Goal: Submit feedback/report problem: Submit feedback/report problem

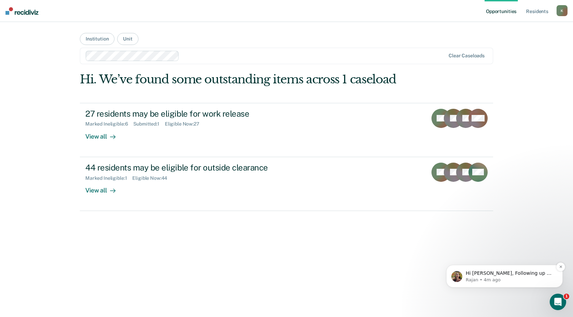
click at [499, 274] on p "Hi [PERSON_NAME], Following up on this! If you are able to identify it. Is it A…" at bounding box center [510, 273] width 88 height 7
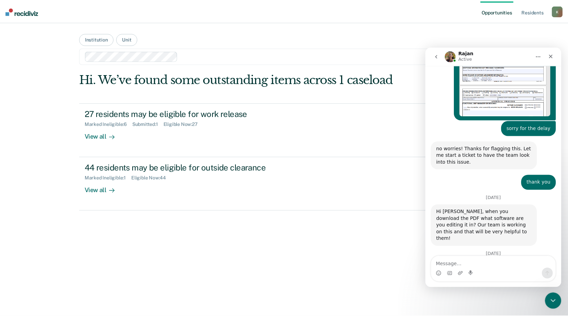
scroll to position [243, 0]
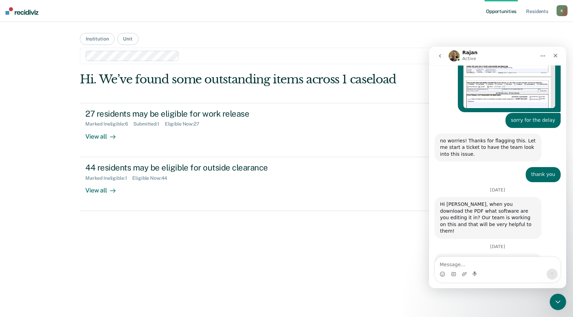
click at [295, 65] on main "Institution Unit Clear caseloads Hi. We’ve found some outstanding items across …" at bounding box center [287, 161] width 430 height 278
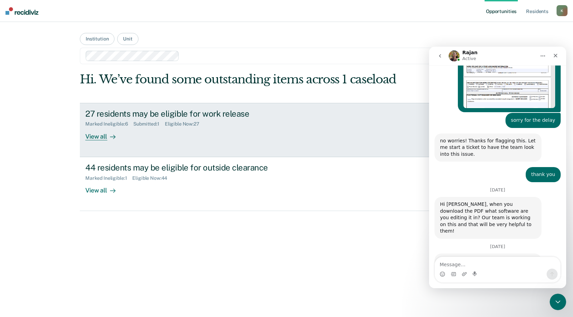
click at [137, 112] on div "27 residents may be eligible for work release" at bounding box center [205, 114] width 241 height 10
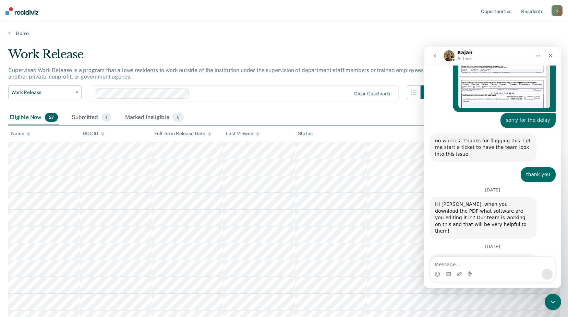
scroll to position [34, 0]
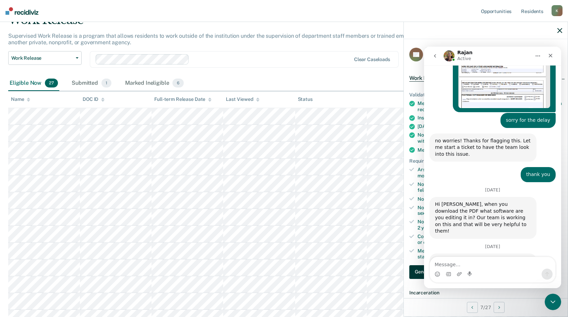
click at [411, 272] on button "Generate Paperwork" at bounding box center [437, 272] width 57 height 14
click at [469, 267] on textarea "Message…" at bounding box center [493, 263] width 126 height 12
click at [415, 270] on button "Generate Paperwork" at bounding box center [437, 272] width 57 height 14
click at [415, 267] on button "Generate Paperwork" at bounding box center [437, 272] width 57 height 14
click at [416, 271] on button "Generate Paperwork" at bounding box center [437, 272] width 57 height 14
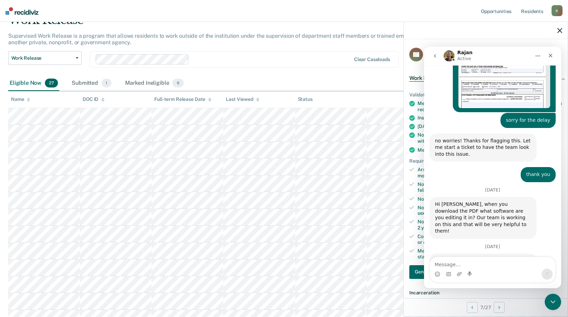
drag, startPoint x: 1, startPoint y: 213, endPoint x: 419, endPoint y: 255, distance: 420.9
click at [419, 255] on div "Meets any other institution-specific requirements established in standard opera…" at bounding box center [490, 254] width 145 height 12
click at [438, 262] on textarea "Message…" at bounding box center [493, 263] width 126 height 12
type textarea "I"
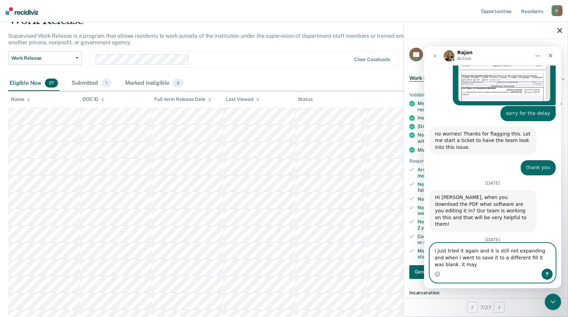
scroll to position [257, 0]
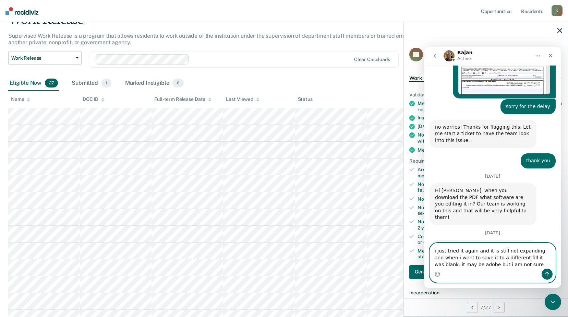
type textarea "i just tried it again and it is still not expanding and when i went to save it …"
click at [545, 273] on icon "Send a message…" at bounding box center [547, 273] width 5 height 5
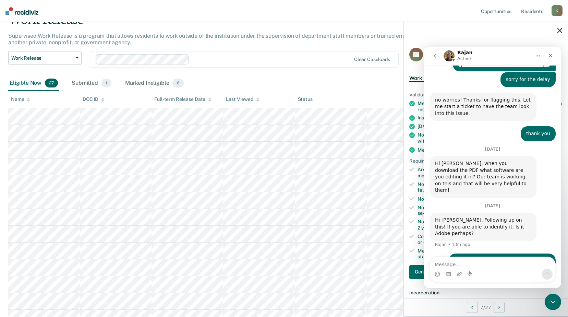
click at [437, 57] on icon "go back" at bounding box center [434, 55] width 5 height 5
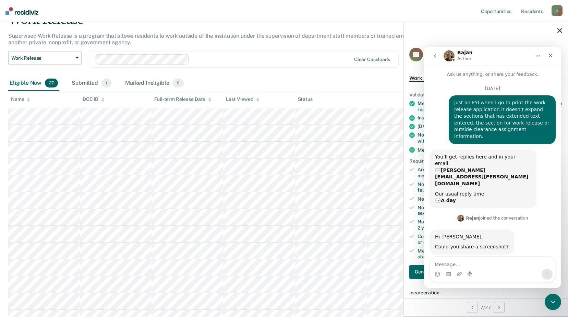
scroll to position [284, 0]
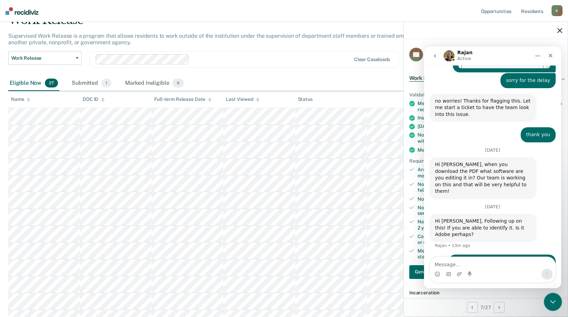
click at [554, 302] on icon "Close Intercom Messenger" at bounding box center [552, 301] width 8 height 8
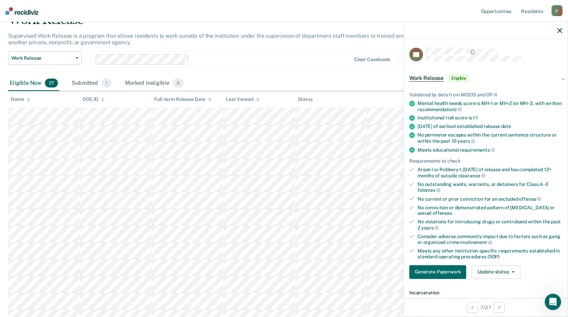
drag, startPoint x: 562, startPoint y: 30, endPoint x: 549, endPoint y: 4, distance: 28.4
click at [562, 30] on icon "button" at bounding box center [560, 30] width 5 height 5
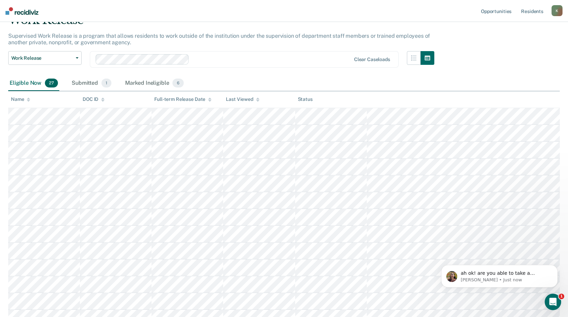
scroll to position [318, 0]
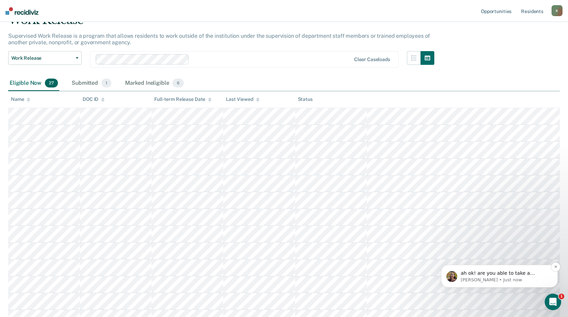
click at [516, 278] on p "[PERSON_NAME] • Just now" at bounding box center [505, 280] width 88 height 6
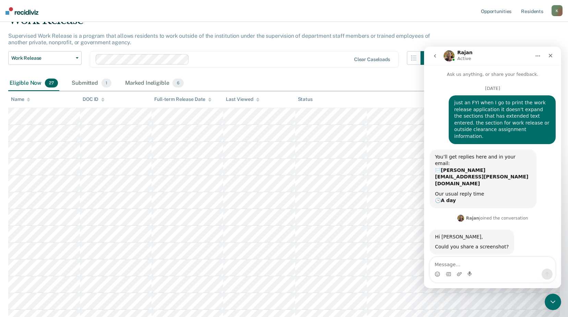
scroll to position [329, 0]
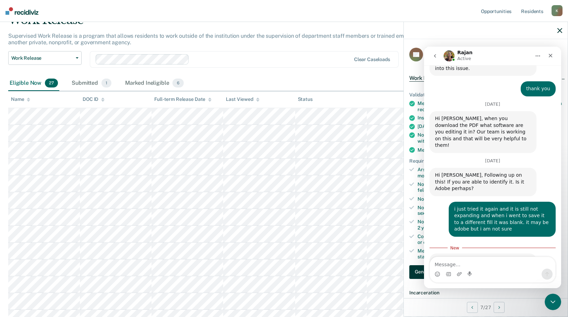
click at [411, 272] on button "Generate Paperwork" at bounding box center [437, 272] width 57 height 14
click at [419, 268] on button "Generate Paperwork" at bounding box center [437, 272] width 57 height 14
click at [418, 273] on button "Generate Paperwork" at bounding box center [437, 272] width 57 height 14
click at [465, 265] on textarea "Message…" at bounding box center [493, 263] width 126 height 12
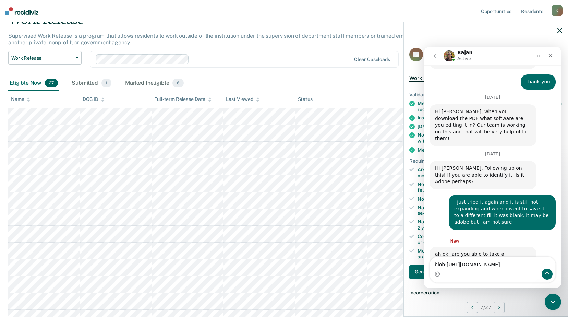
type textarea "blob:[URL][DOMAIN_NAME]"
click at [548, 273] on icon "Send a message…" at bounding box center [548, 274] width 4 height 4
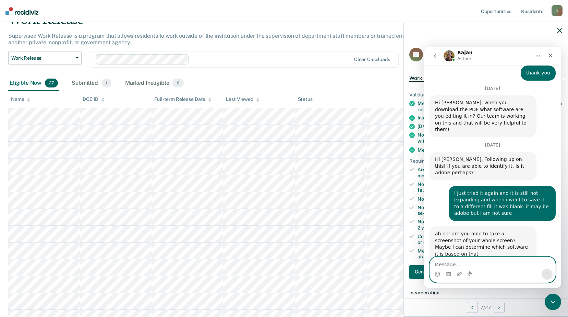
click at [449, 264] on textarea "Message…" at bounding box center [493, 263] width 126 height 12
type textarea "this the one you all are working on"
click at [547, 273] on icon "Send a message…" at bounding box center [548, 274] width 4 height 4
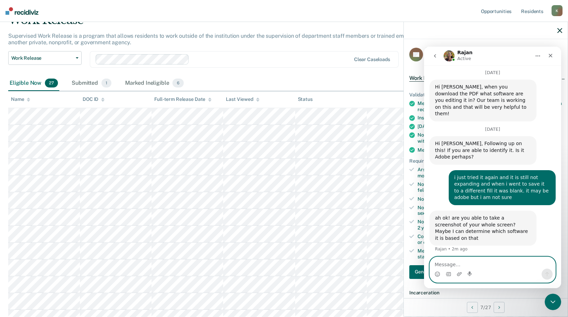
click at [447, 265] on textarea "Message…" at bounding box center [493, 263] width 126 height 12
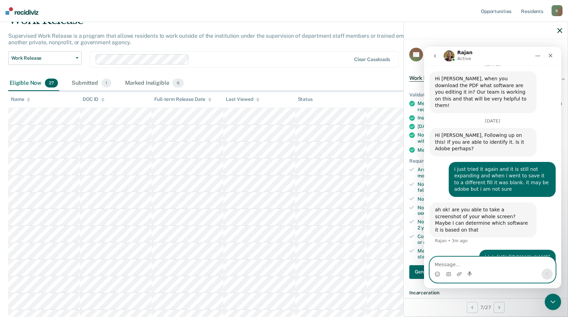
scroll to position [377, 0]
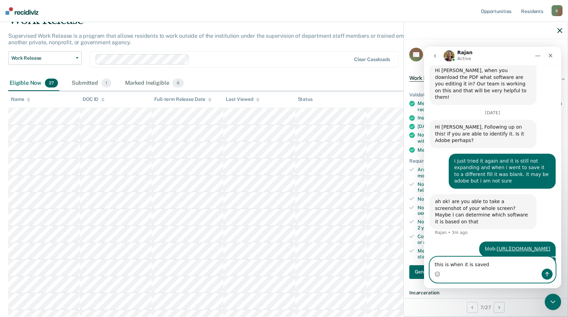
type textarea "this is when it is saved"
click at [551, 274] on button "Send a message…" at bounding box center [547, 274] width 11 height 11
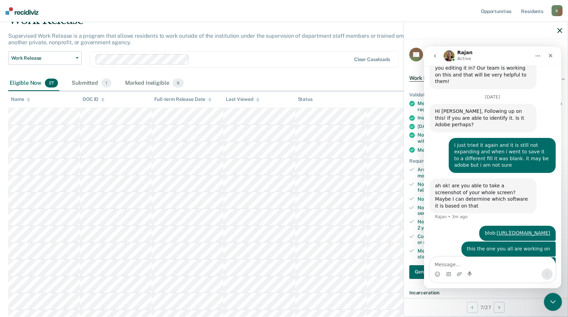
click at [554, 300] on icon "Close Intercom Messenger" at bounding box center [552, 300] width 5 height 3
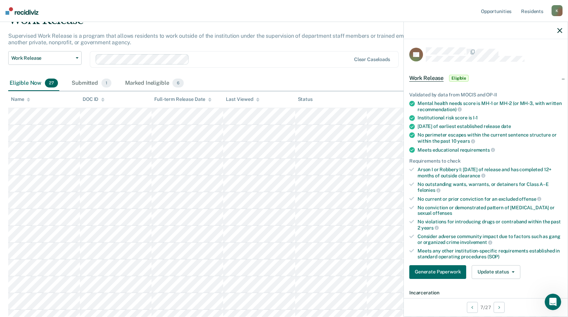
click at [561, 30] on icon "button" at bounding box center [560, 30] width 5 height 5
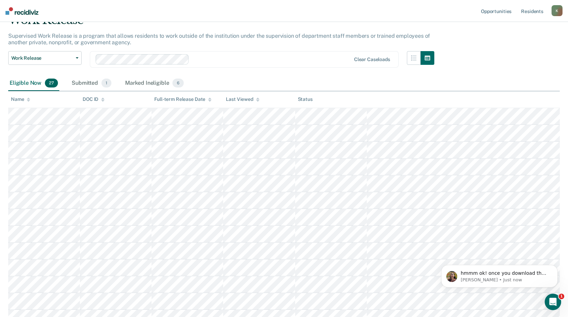
scroll to position [487, 0]
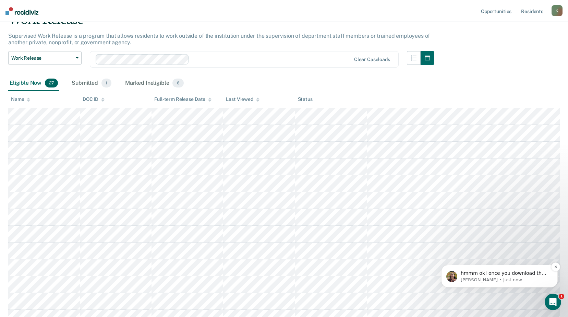
click at [514, 274] on p "hmmm ok! once you download the PDF it opens in any software that is primary to …" at bounding box center [505, 273] width 88 height 7
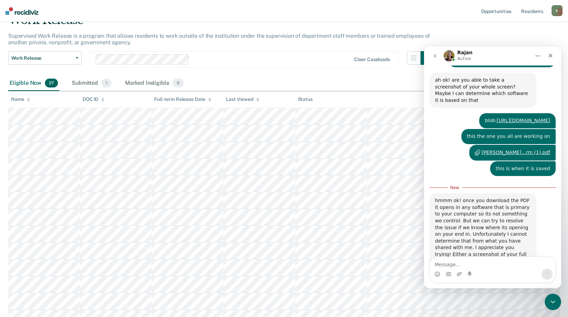
scroll to position [499, 0]
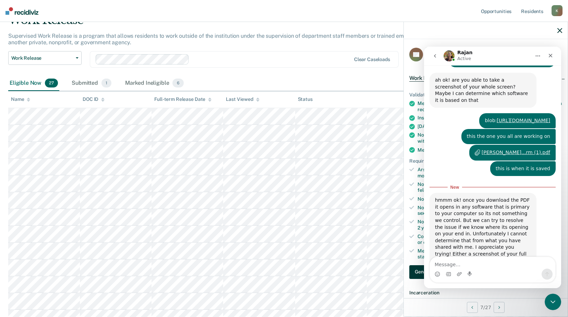
click at [411, 273] on button "Generate Paperwork" at bounding box center [437, 272] width 57 height 14
click at [415, 273] on button "Generate Paperwork" at bounding box center [437, 272] width 57 height 14
click at [467, 265] on textarea "Message…" at bounding box center [493, 263] width 126 height 12
click at [505, 265] on textarea "Message…" at bounding box center [493, 263] width 126 height 12
click at [459, 275] on icon "Upload attachment" at bounding box center [459, 274] width 5 height 4
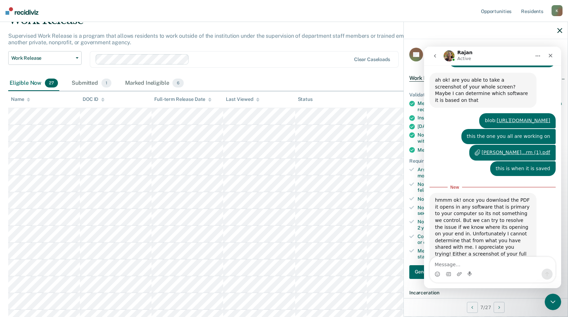
click at [512, 254] on div "hmmm ok! once you download the PDF it opens in any software that is primary to …" at bounding box center [493, 251] width 126 height 117
click at [444, 265] on textarea "Message…" at bounding box center [493, 263] width 126 height 12
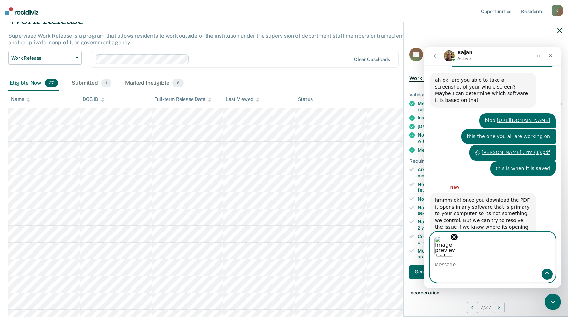
scroll to position [524, 0]
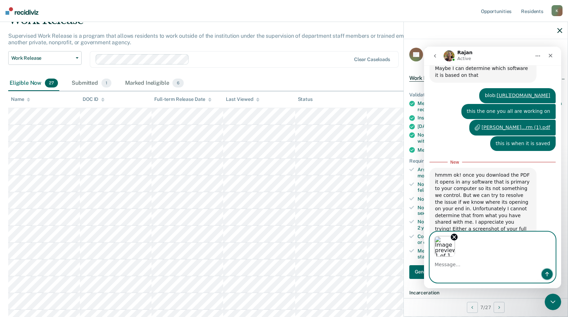
click at [546, 275] on icon "Send a message…" at bounding box center [547, 273] width 5 height 5
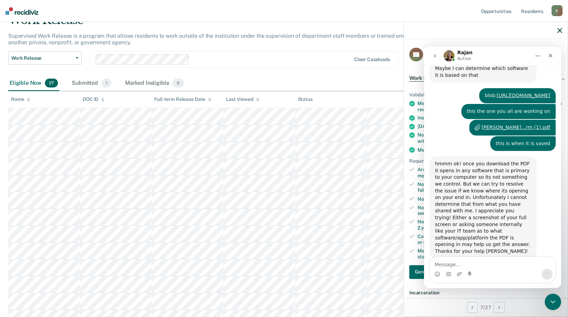
scroll to position [552, 0]
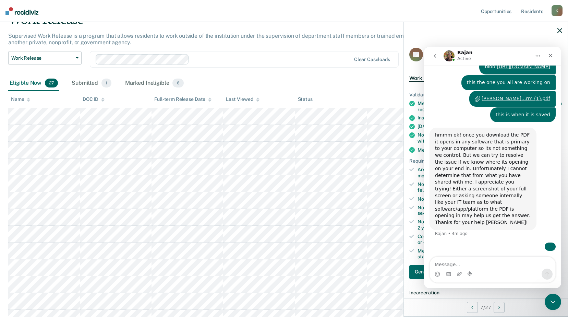
click at [451, 264] on textarea "Message…" at bounding box center [493, 263] width 126 height 12
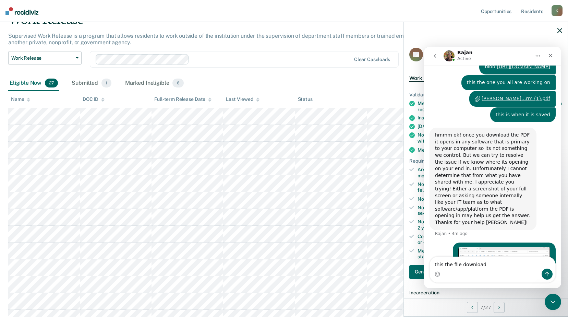
type textarea "this the file download"
click at [548, 276] on icon "Send a message…" at bounding box center [547, 273] width 5 height 5
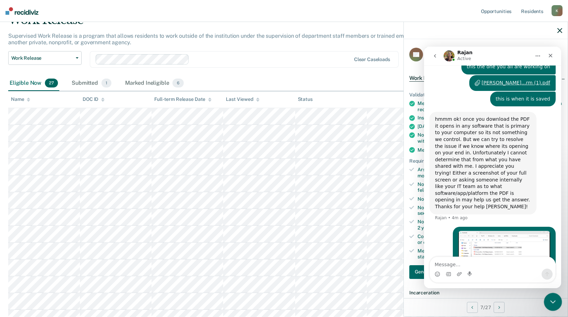
click at [556, 297] on div "Close Intercom Messenger" at bounding box center [552, 301] width 16 height 16
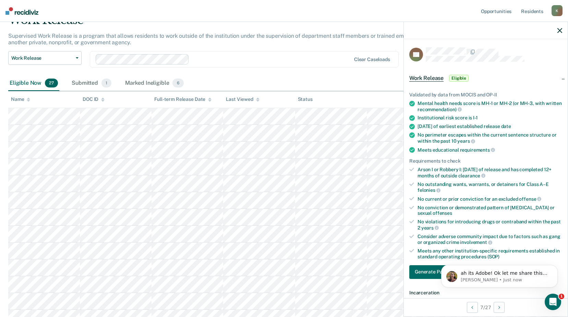
scroll to position [0, 0]
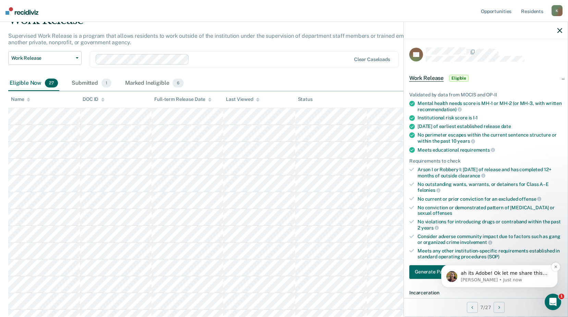
click at [493, 274] on p "ah its Adobe! Ok let me share this with the team and I will follow up when I ha…" at bounding box center [505, 273] width 88 height 7
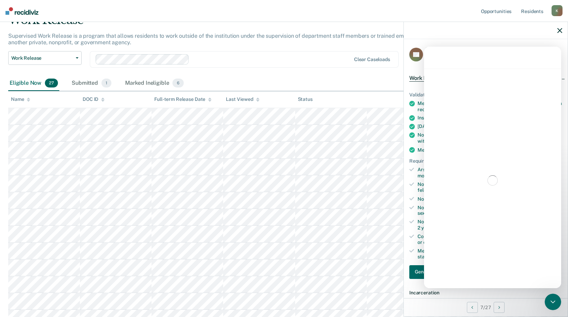
scroll to position [613, 0]
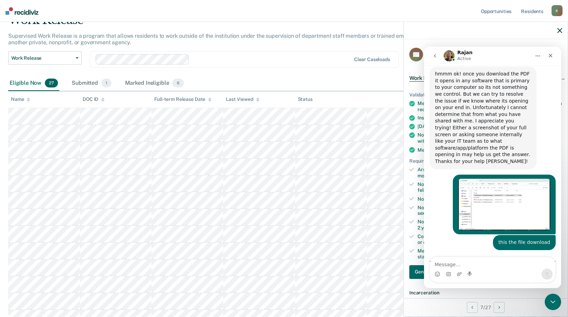
drag, startPoint x: 452, startPoint y: 258, endPoint x: 448, endPoint y: 262, distance: 6.1
click at [451, 260] on textarea "Message…" at bounding box center [493, 263] width 126 height 12
click at [448, 262] on textarea "Message…" at bounding box center [493, 263] width 126 height 12
type textarea "thank you"
click at [550, 275] on icon "Send a message…" at bounding box center [547, 273] width 5 height 5
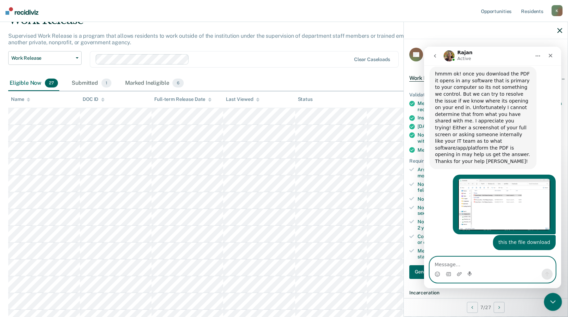
scroll to position [622, 0]
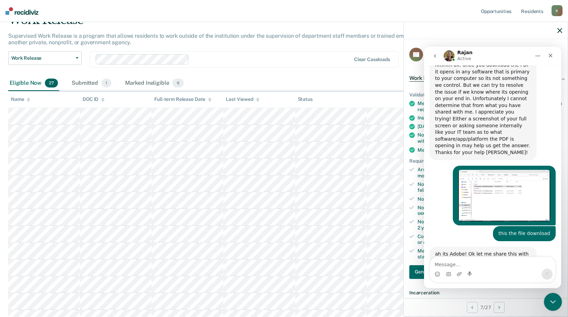
click at [553, 298] on icon "Close Intercom Messenger" at bounding box center [552, 301] width 8 height 8
